Goal: Information Seeking & Learning: Learn about a topic

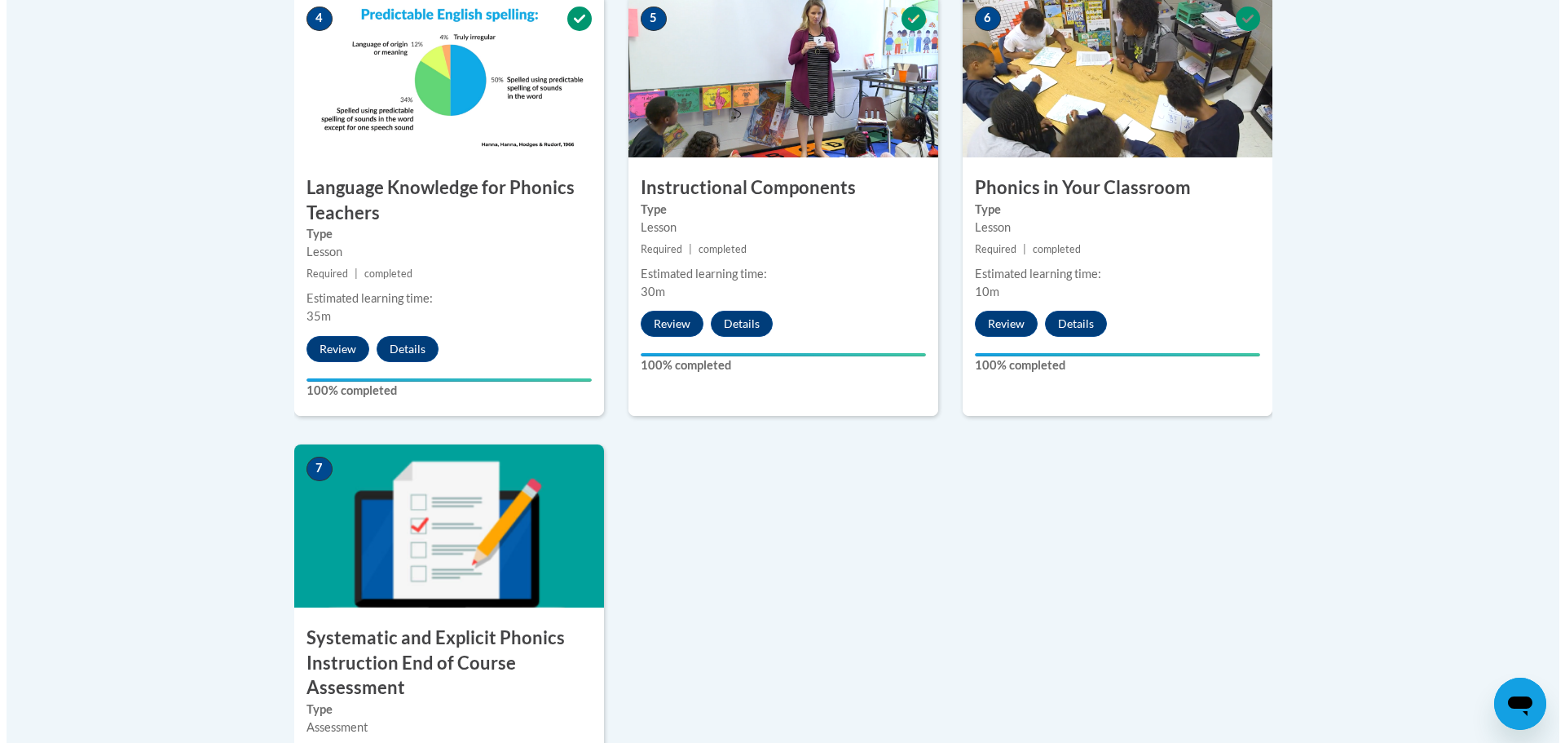
scroll to position [1386, 0]
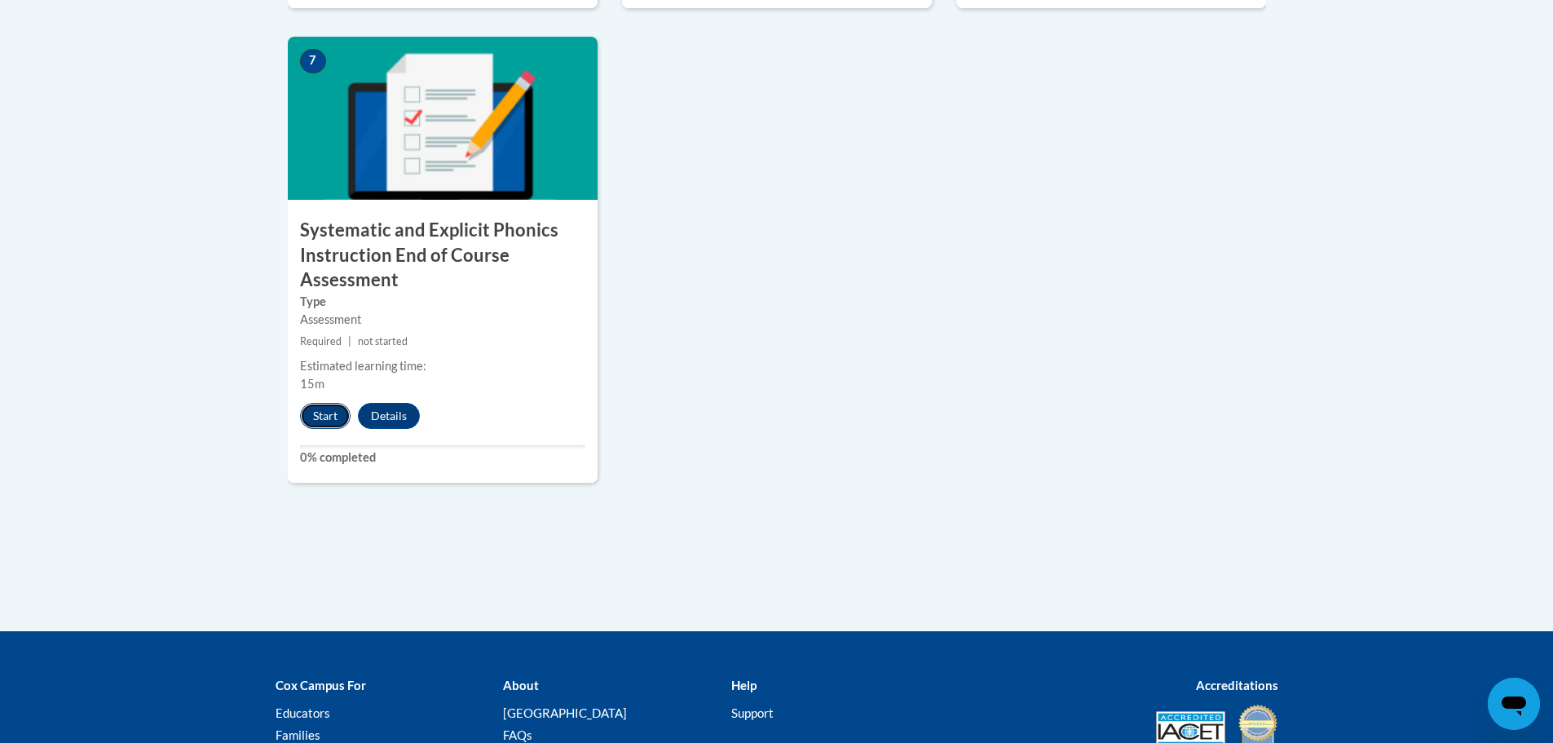
click at [320, 420] on button "Start" at bounding box center [325, 416] width 51 height 26
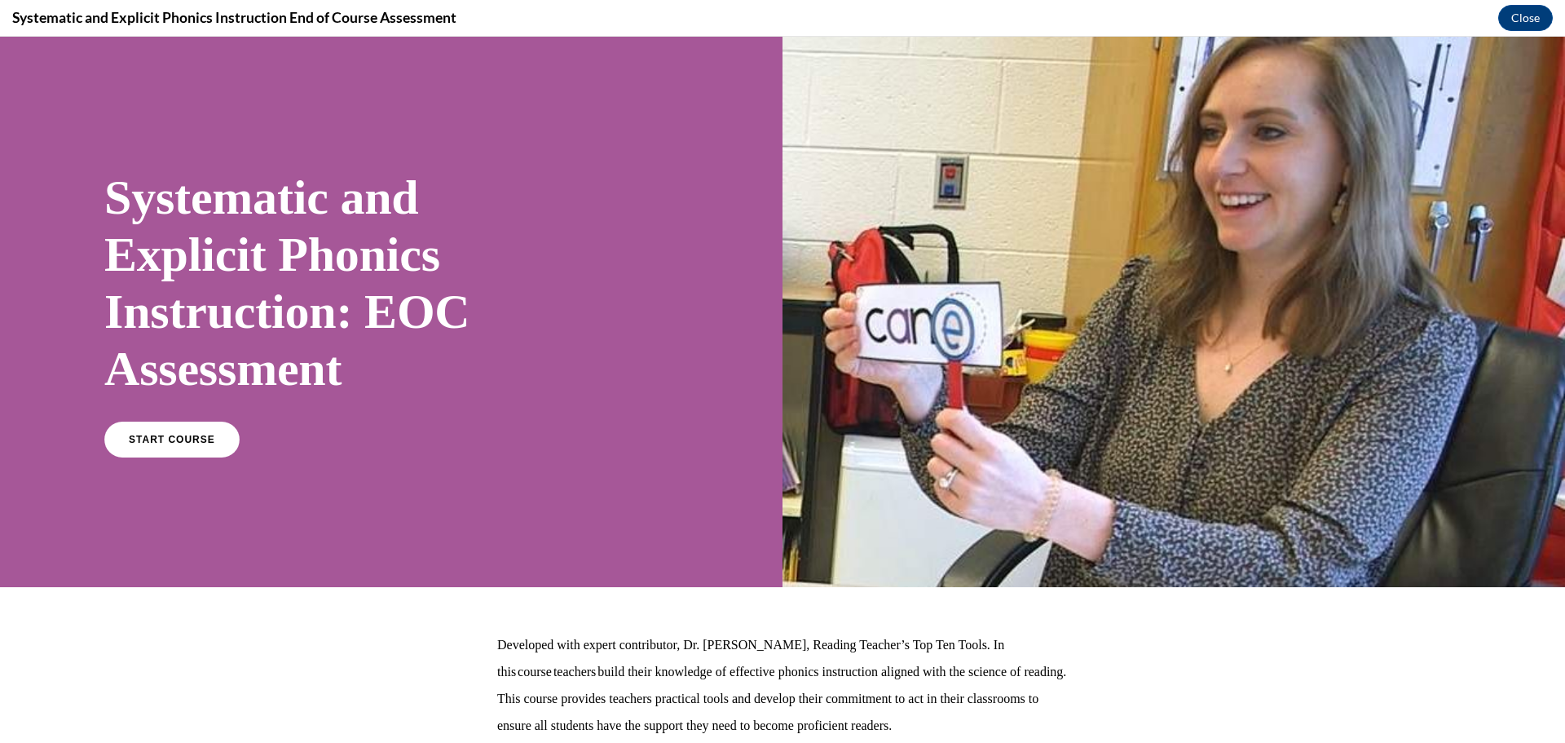
scroll to position [134, 0]
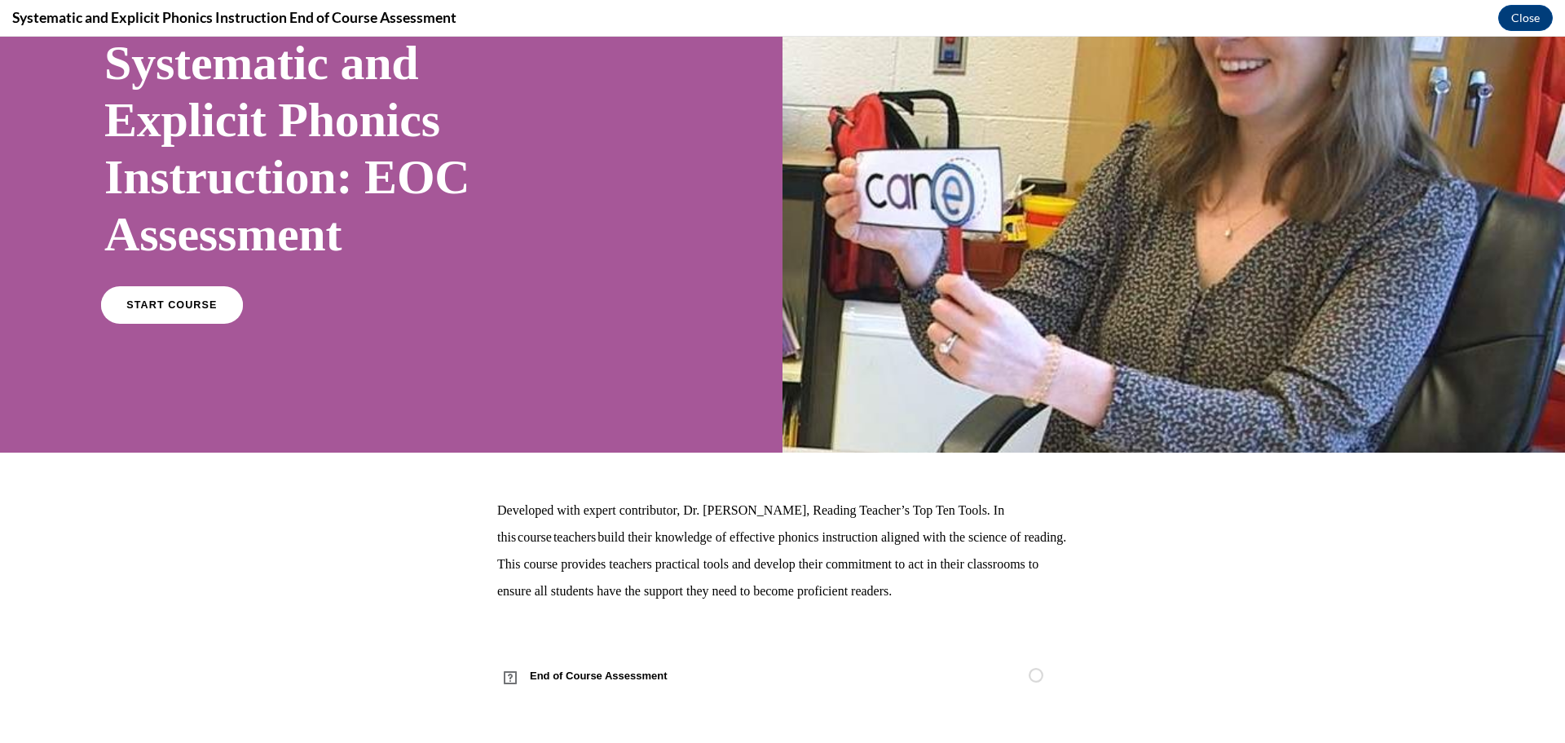
click at [198, 321] on link "START COURSE" at bounding box center [172, 304] width 142 height 37
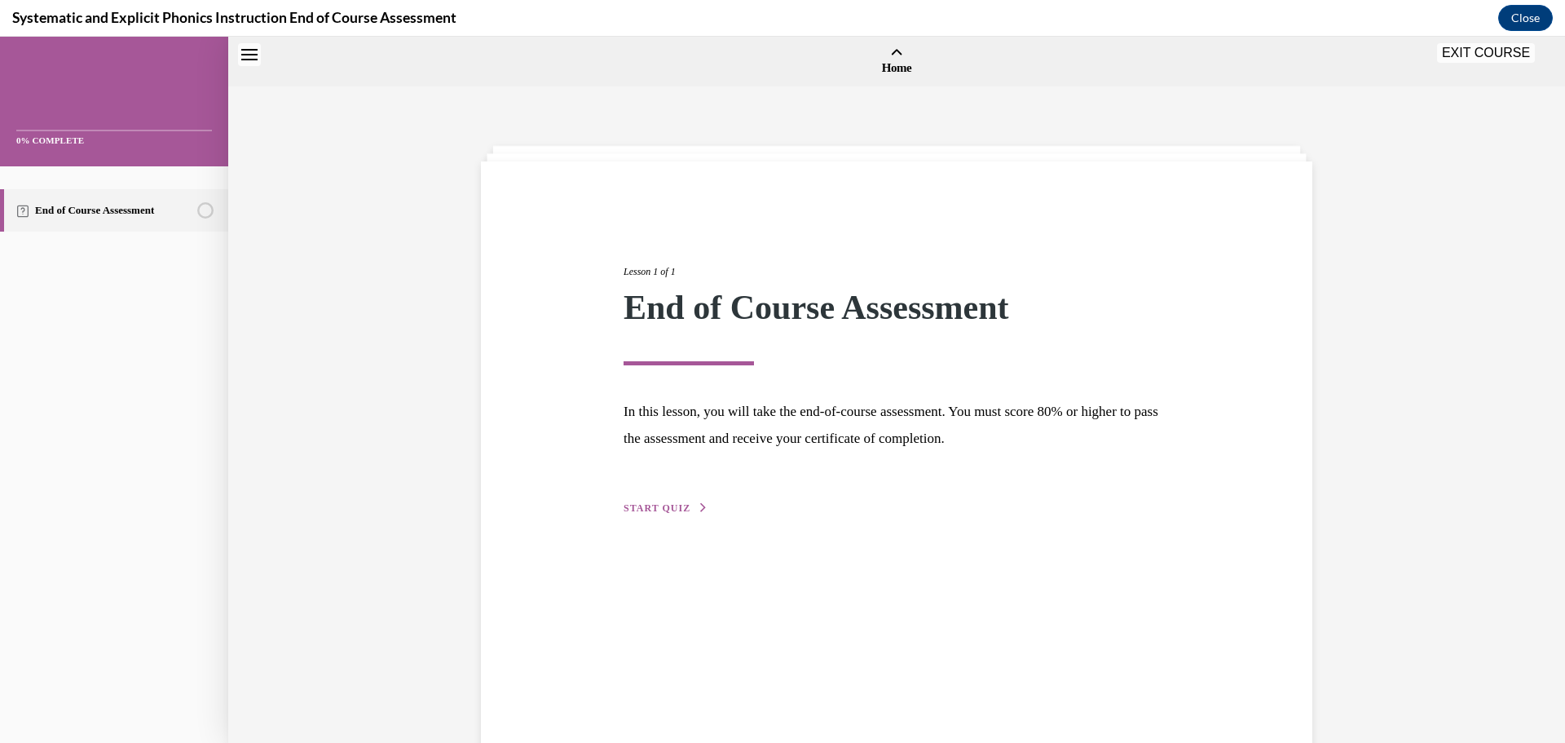
scroll to position [51, 0]
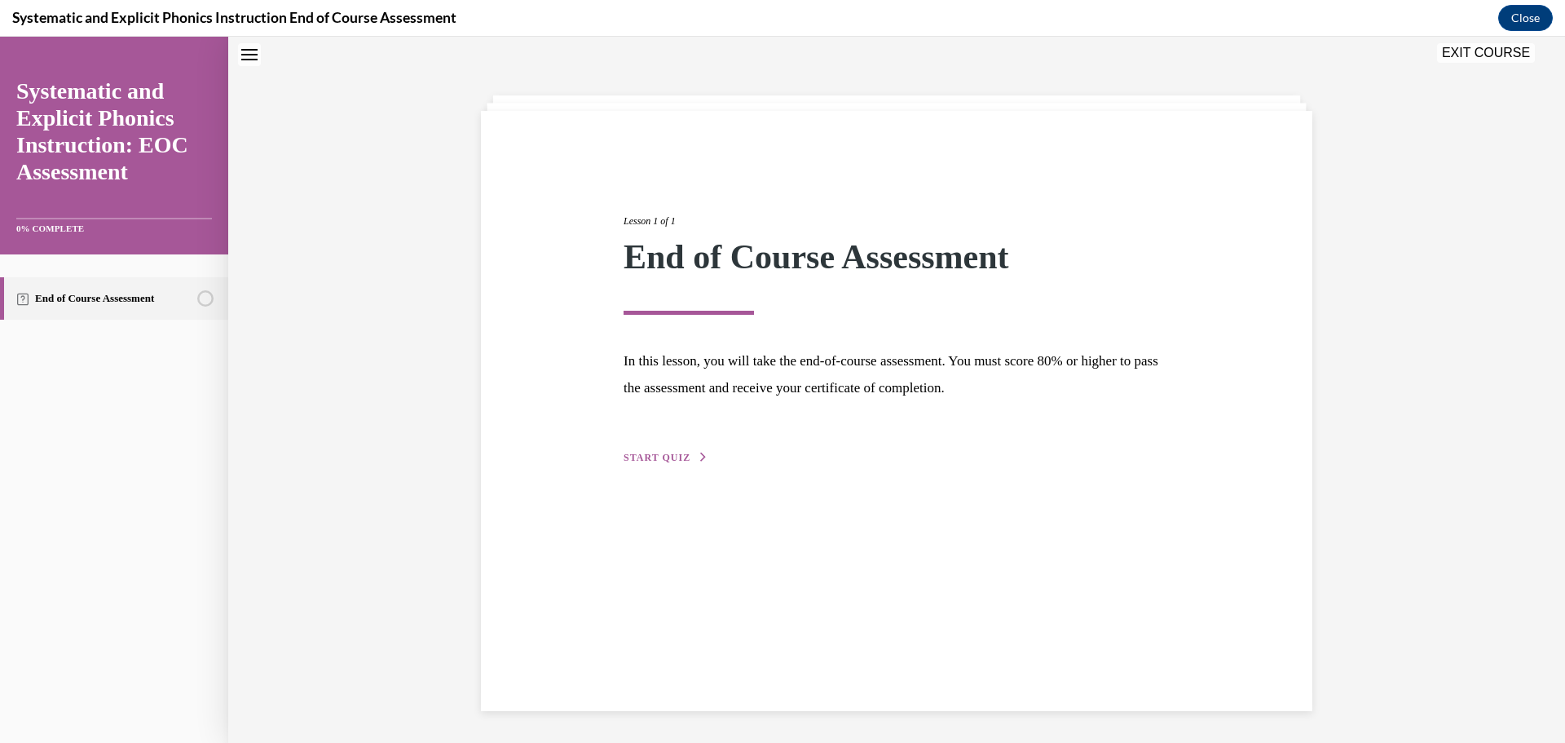
click at [678, 454] on span "START QUIZ" at bounding box center [657, 457] width 67 height 11
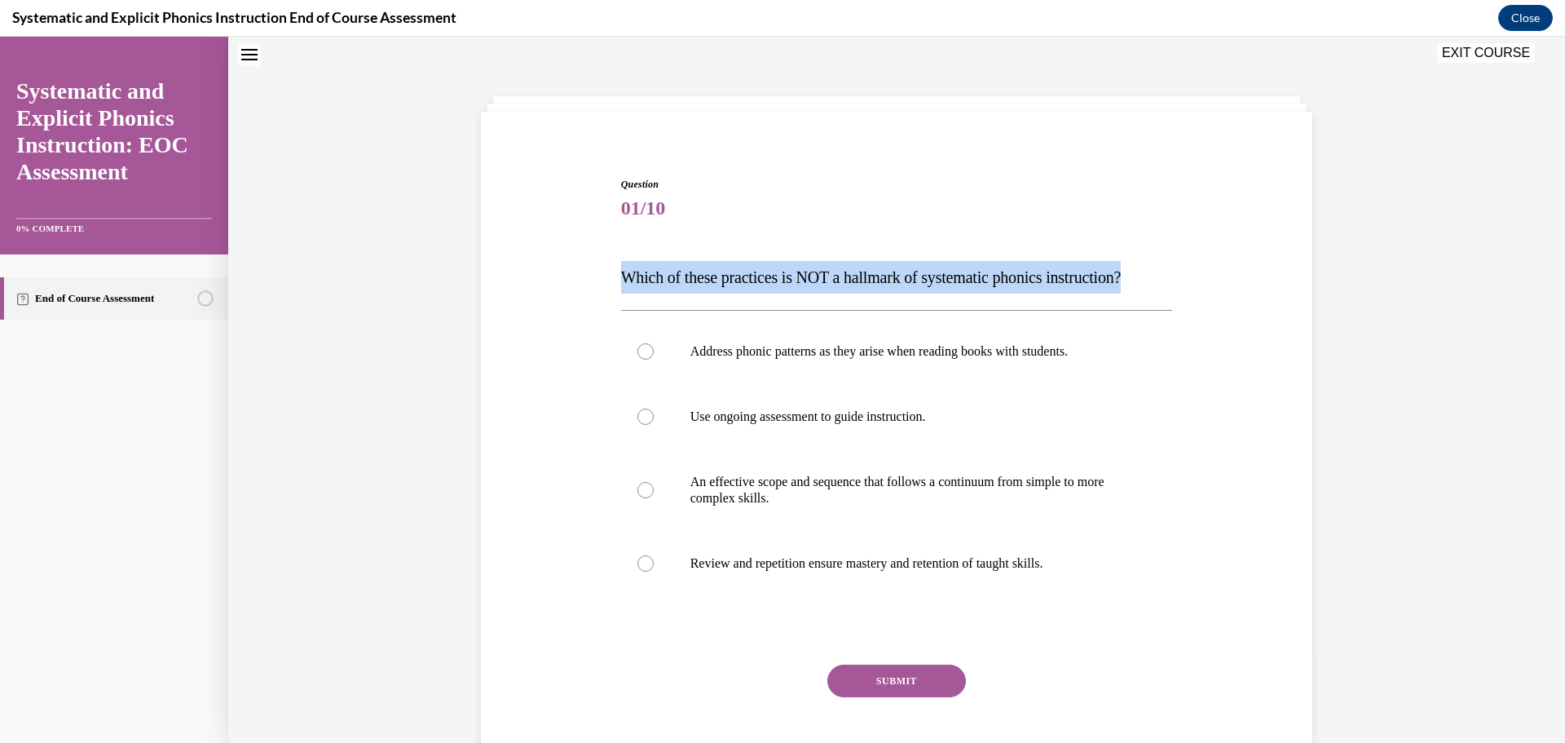
drag, startPoint x: 611, startPoint y: 286, endPoint x: 1246, endPoint y: 286, distance: 634.2
click at [1246, 286] on div "Question 01/10 Which of these practices is NOT a hallmark of systematic phonics…" at bounding box center [897, 463] width 840 height 670
copy span "Which of these practices is NOT a hallmark of systematic phonics instruction?"
